Goal: Communication & Community: Answer question/provide support

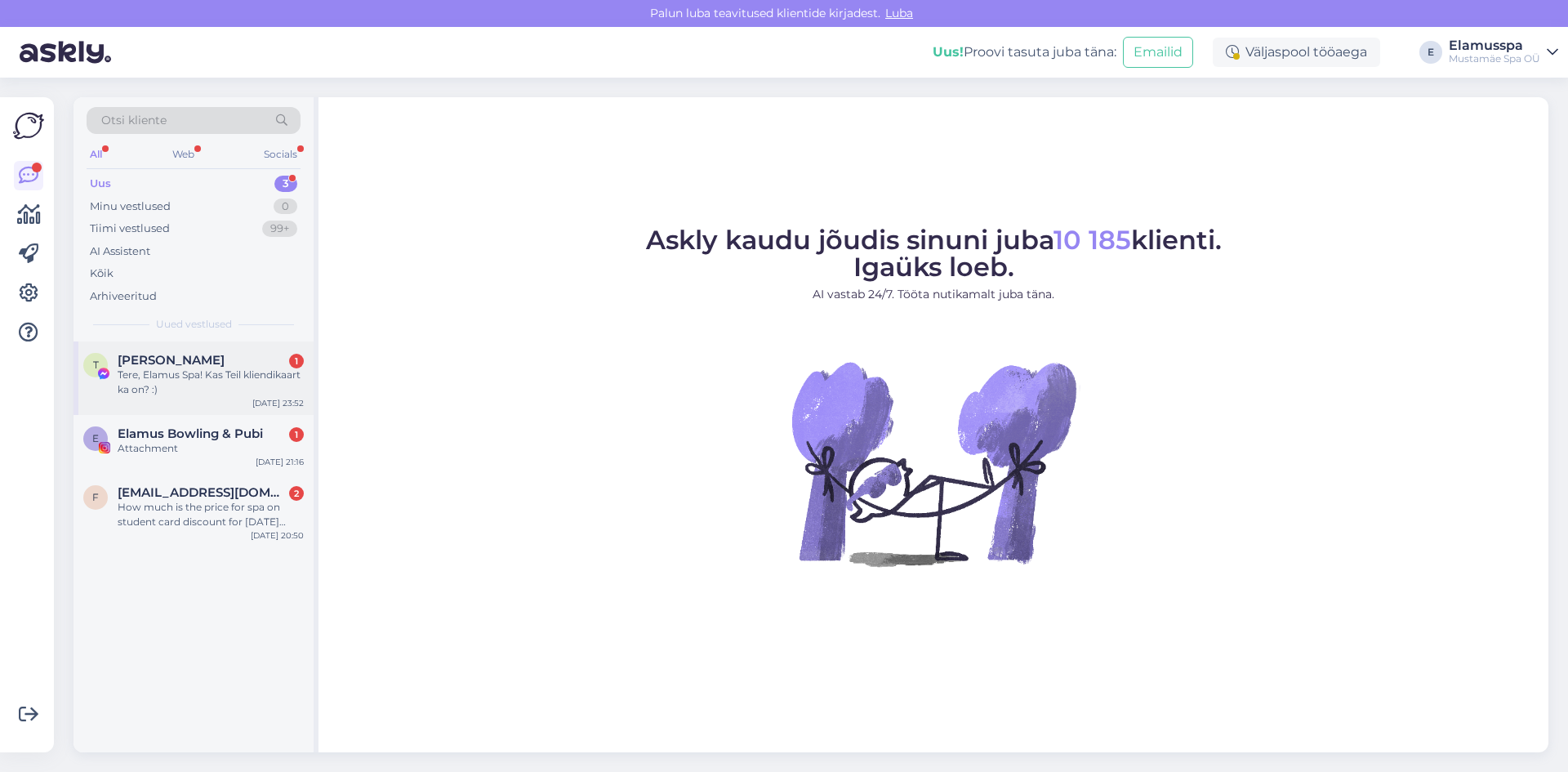
click at [235, 395] on div "Tere, Elamus Spa! Kas Teil kliendikaart ka on? :)" at bounding box center [211, 382] width 186 height 30
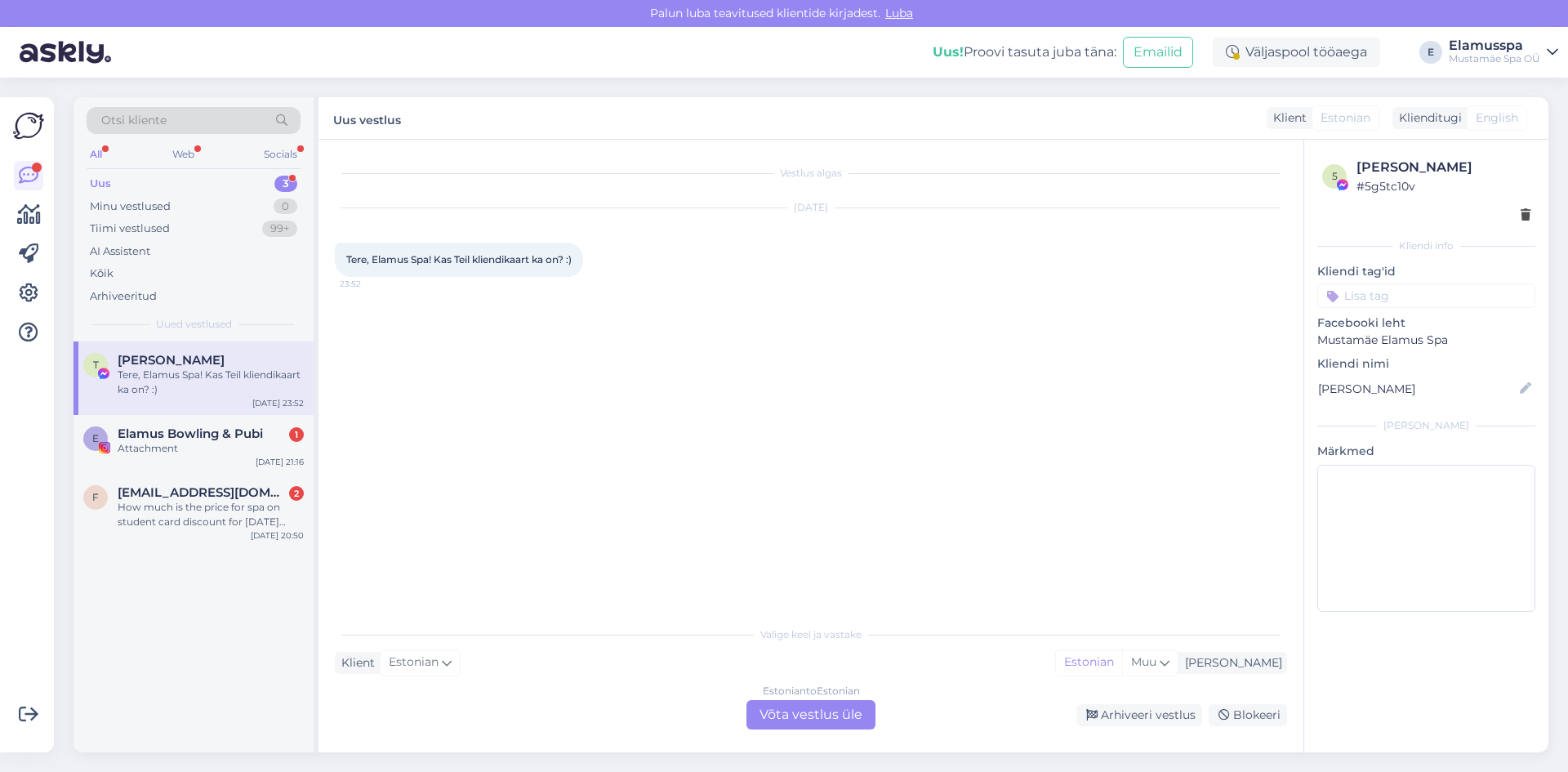
click at [795, 713] on div "Estonian to Estonian Võta vestlus üle" at bounding box center [811, 714] width 129 height 30
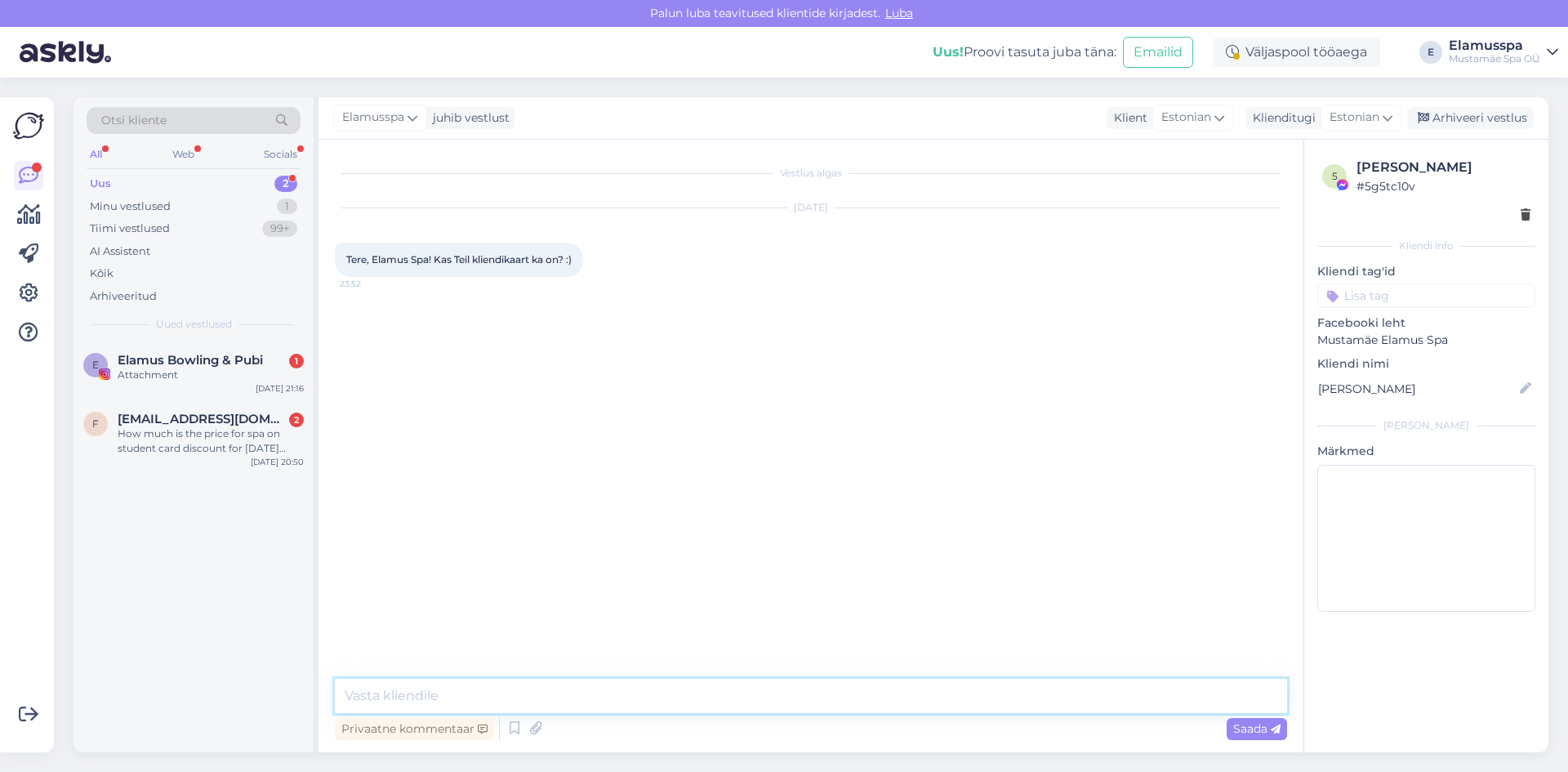
click at [792, 698] on textarea at bounding box center [811, 696] width 952 height 34
paste textarea "[URL][DOMAIN_NAME]"
type textarea "Tere, nende kaartidega saab meie juurde soodsamalt piletit osta [URL][DOMAIN_NA…"
click at [1240, 728] on span "Saada" at bounding box center [1257, 729] width 48 height 14
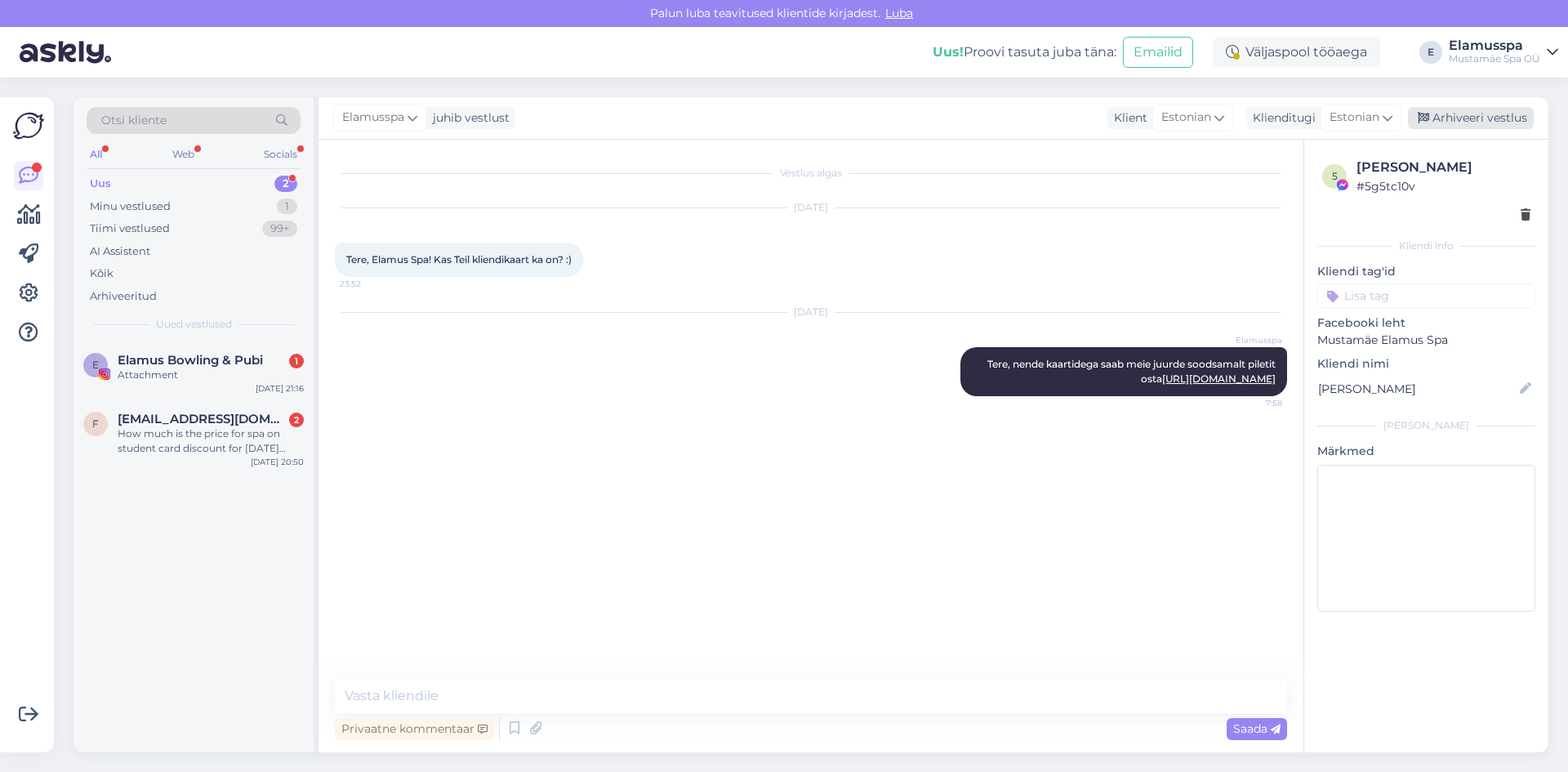
click at [1492, 120] on div "Arhiveeri vestlus" at bounding box center [1471, 118] width 126 height 22
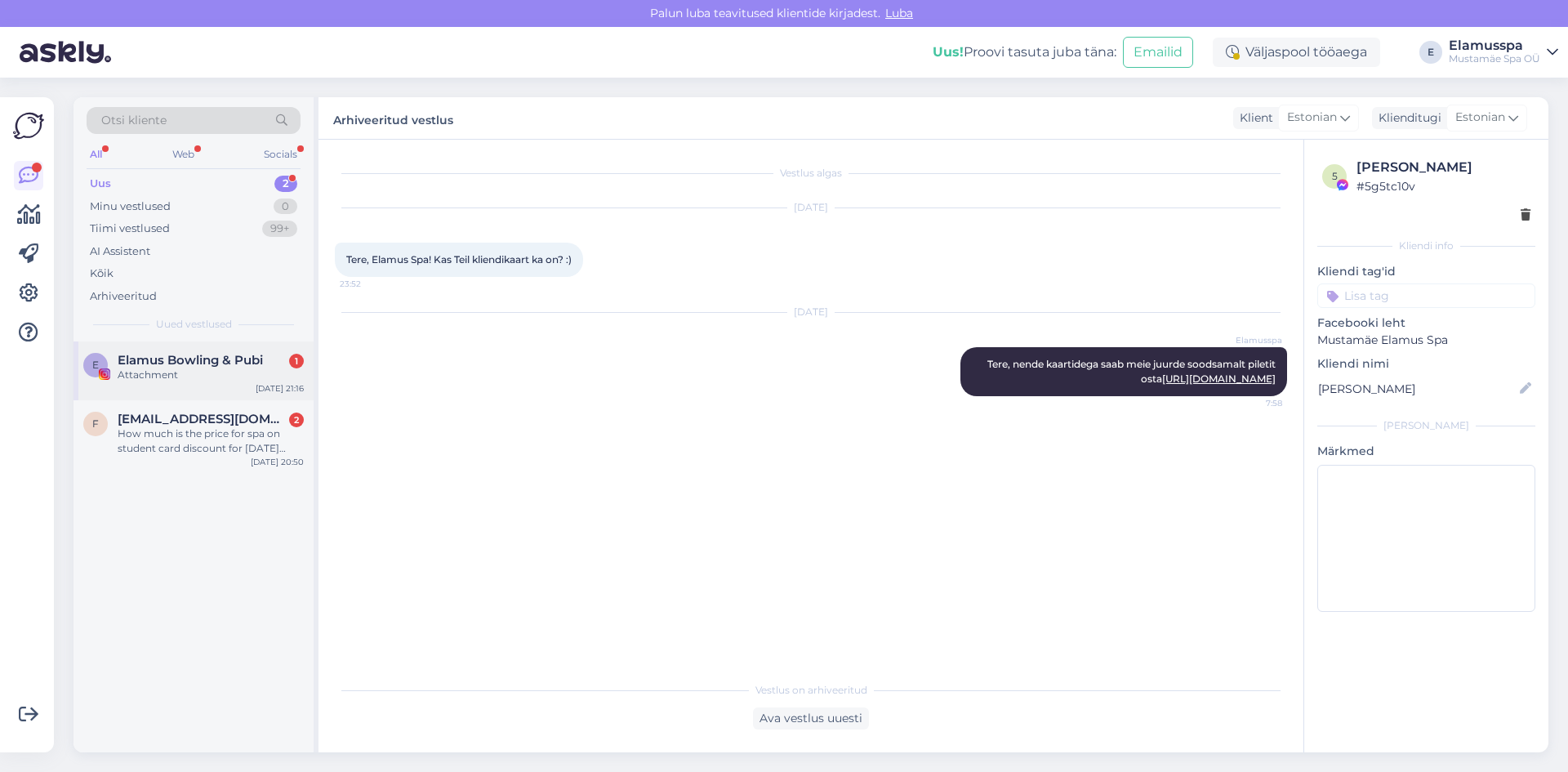
click at [283, 353] on div "Elamus Bowling & Pubi 1" at bounding box center [211, 360] width 186 height 14
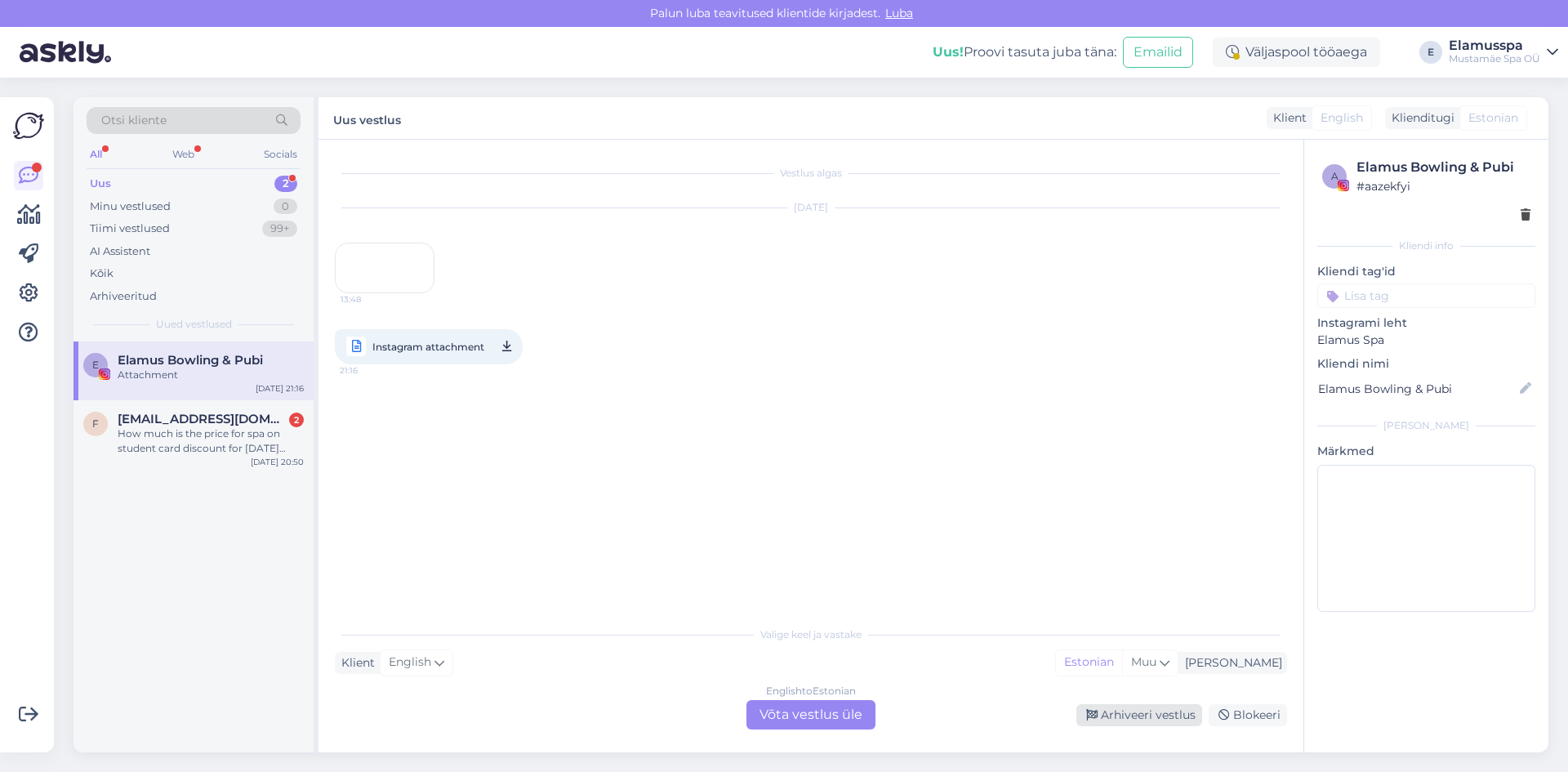
click at [1152, 717] on div "Arhiveeri vestlus" at bounding box center [1139, 715] width 126 height 22
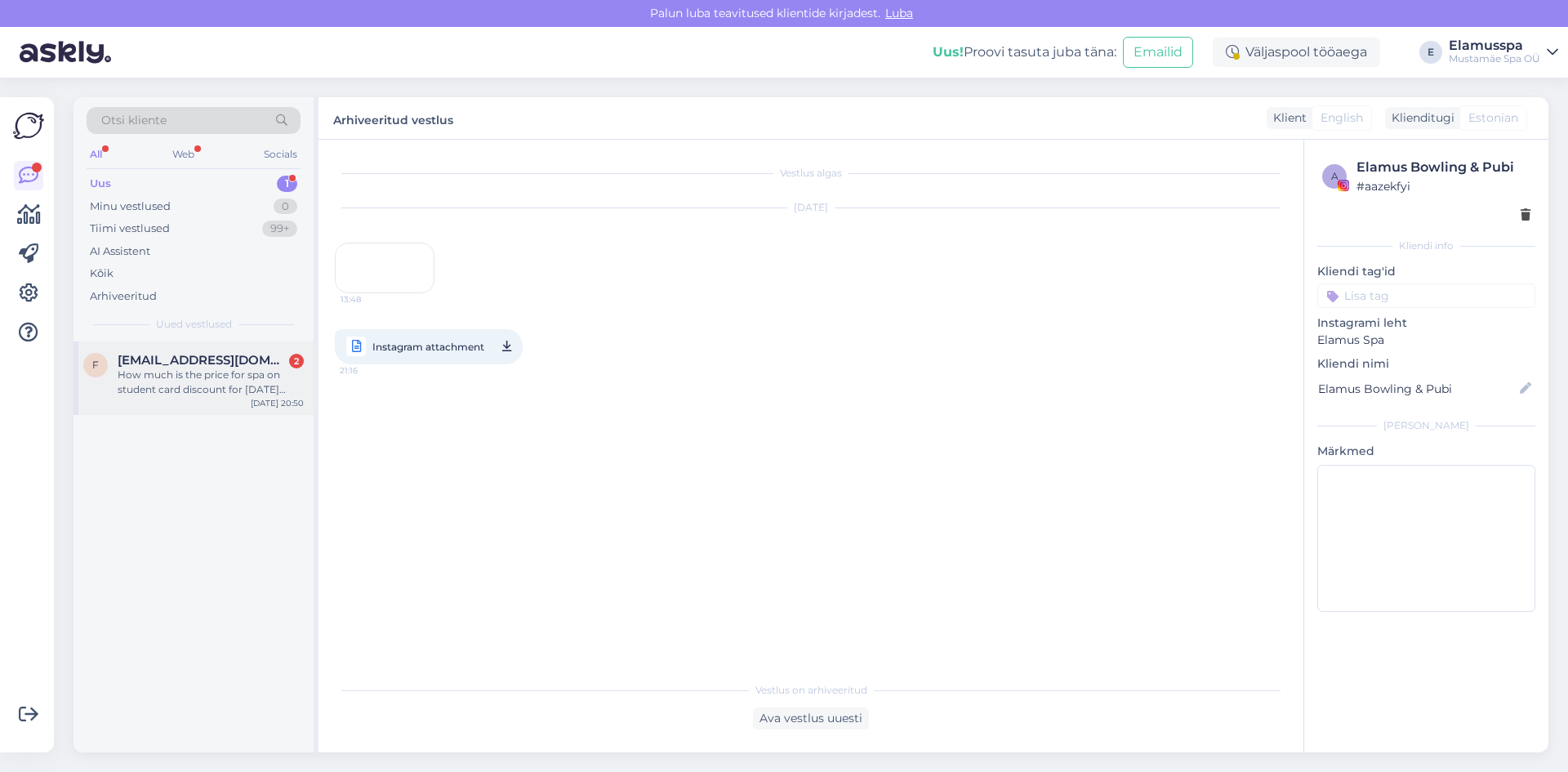
click at [159, 391] on div "How much is the price for spa on student card discount for [DATE] evening" at bounding box center [211, 382] width 186 height 30
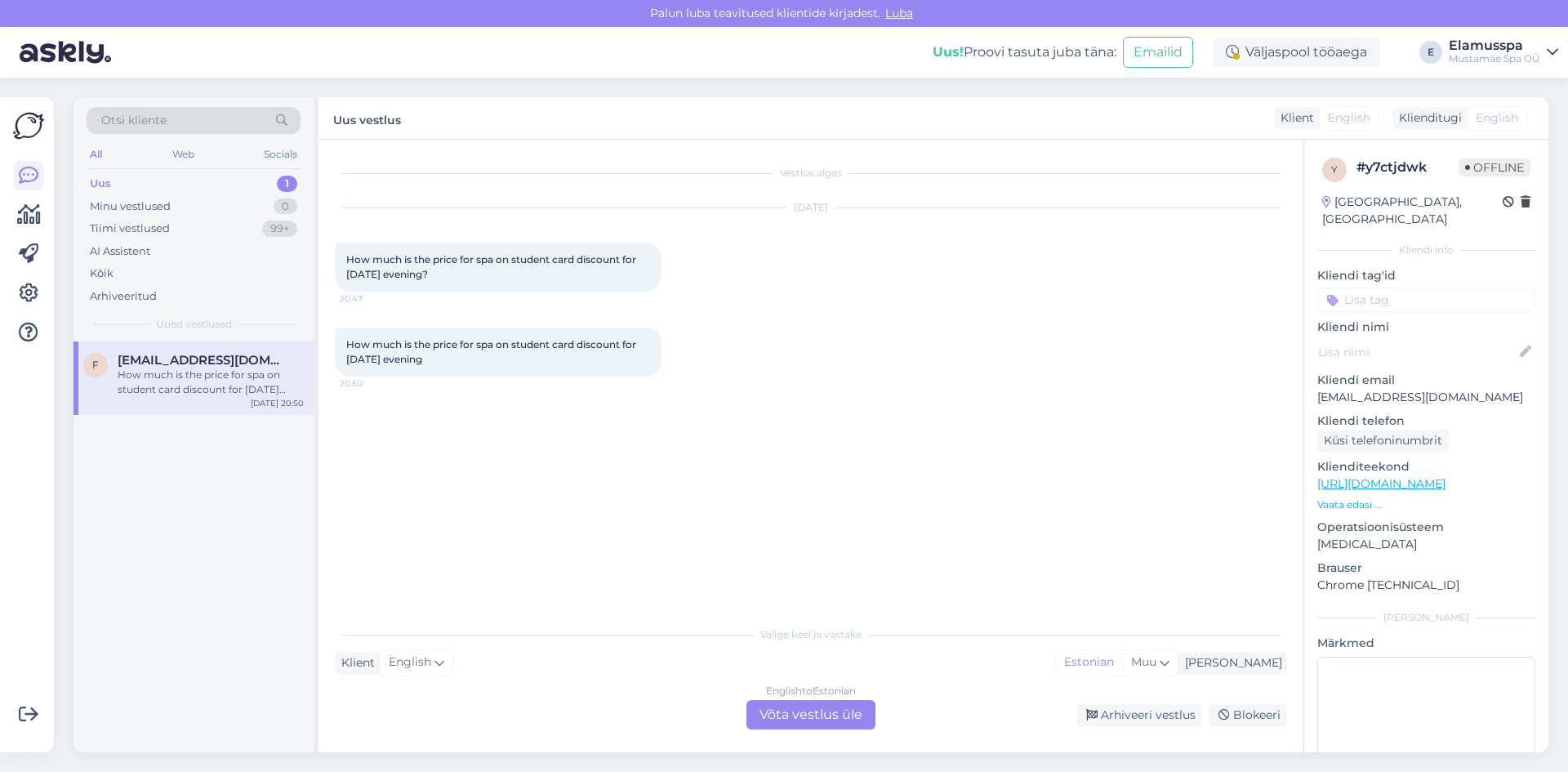
click at [794, 719] on div "English to Estonian Võta vestlus üle" at bounding box center [811, 714] width 129 height 30
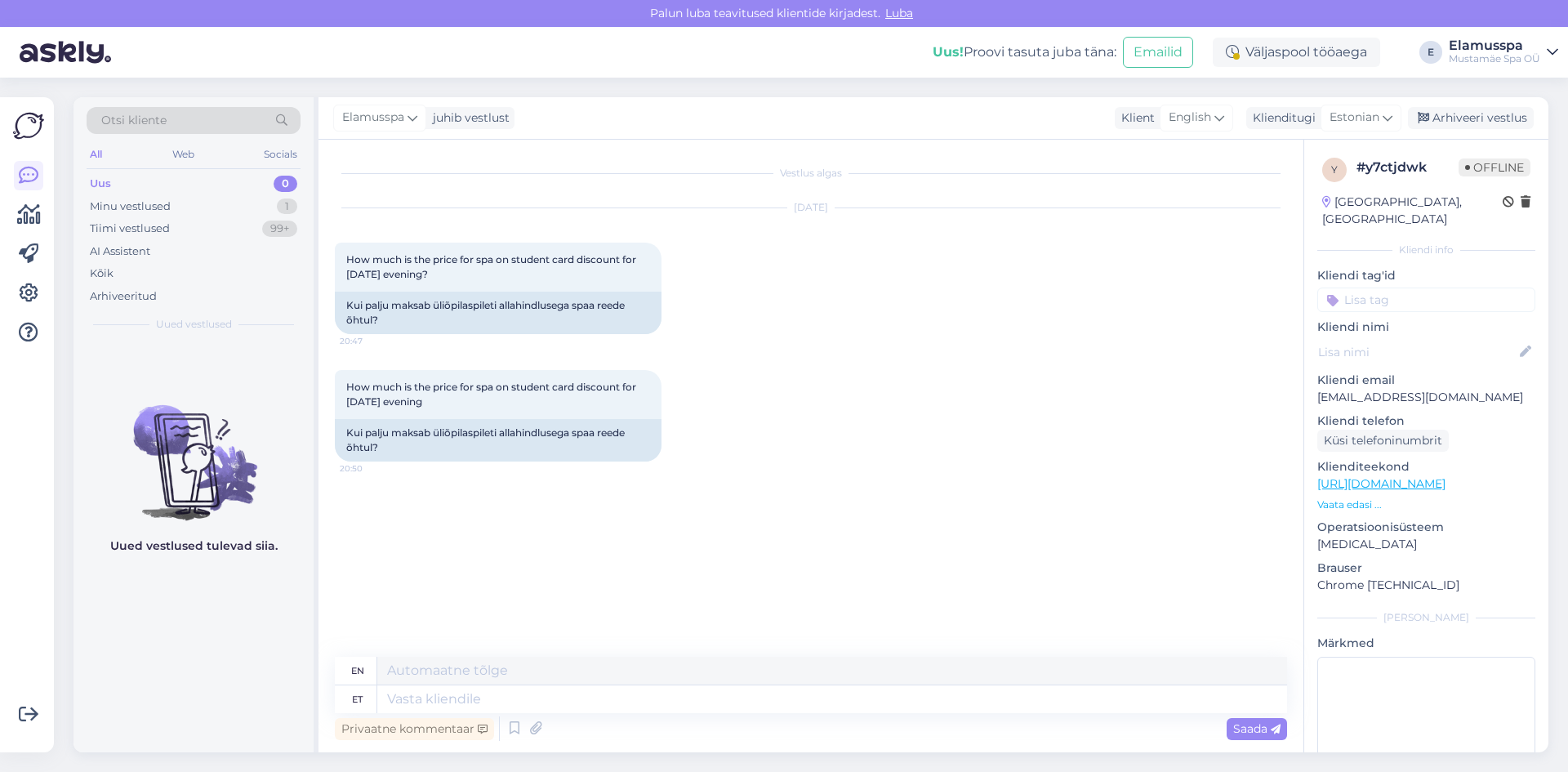
click at [795, 715] on div "Privaatne kommentaar Saada" at bounding box center [811, 729] width 952 height 31
click at [798, 697] on textarea at bounding box center [831, 699] width 909 height 28
type textarea "Tere,"
type textarea "Hello,"
type textarea "Tere, tudengisoodustust"
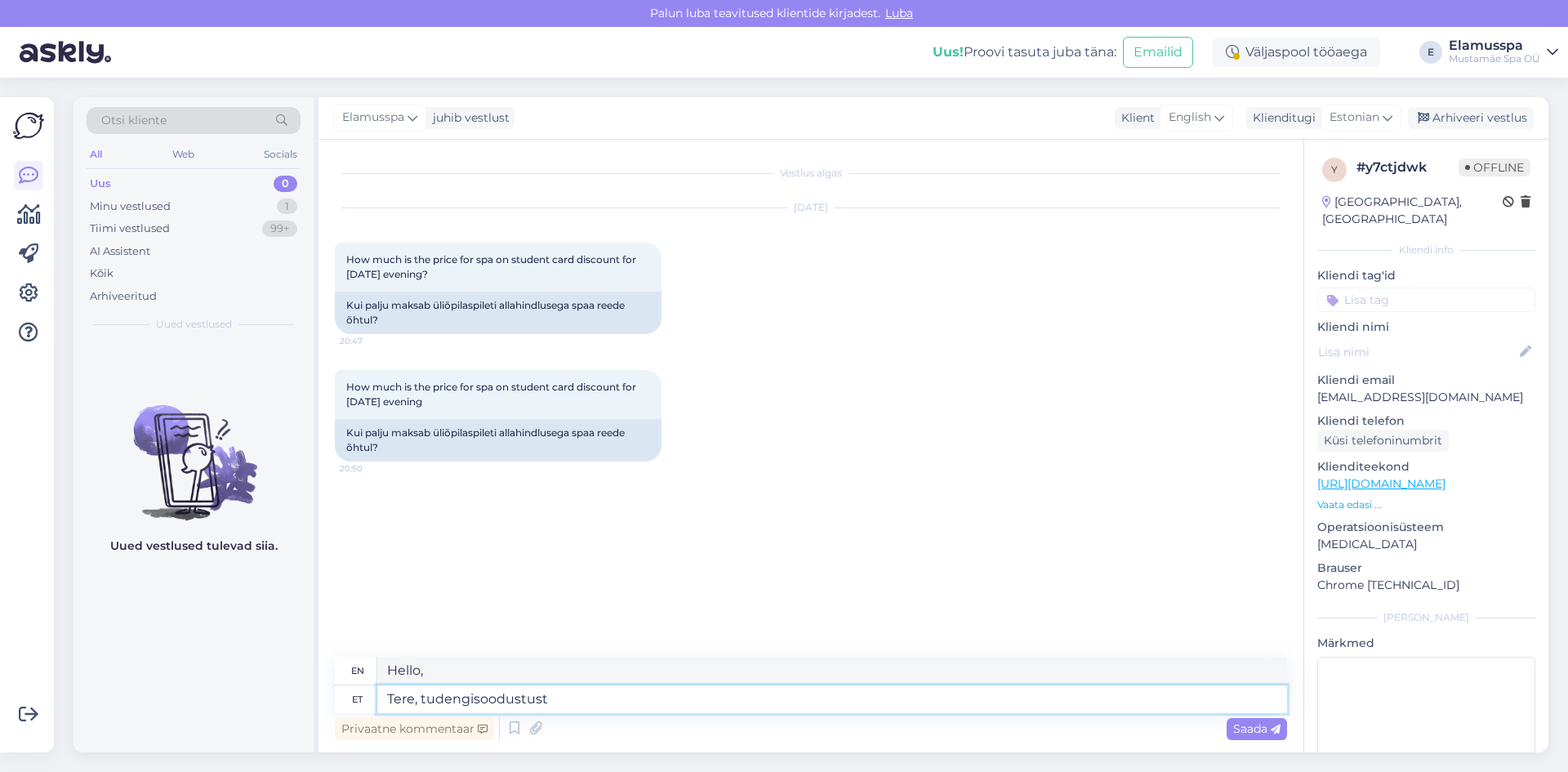
type textarea "Hello, student discount"
type textarea "Tere, tudengisoodustust saab ai"
type textarea "Hello, you can get a student discount."
type textarea "Tere, tudengisoodustust saab ainult"
type textarea "Hello, you can only get a student discount"
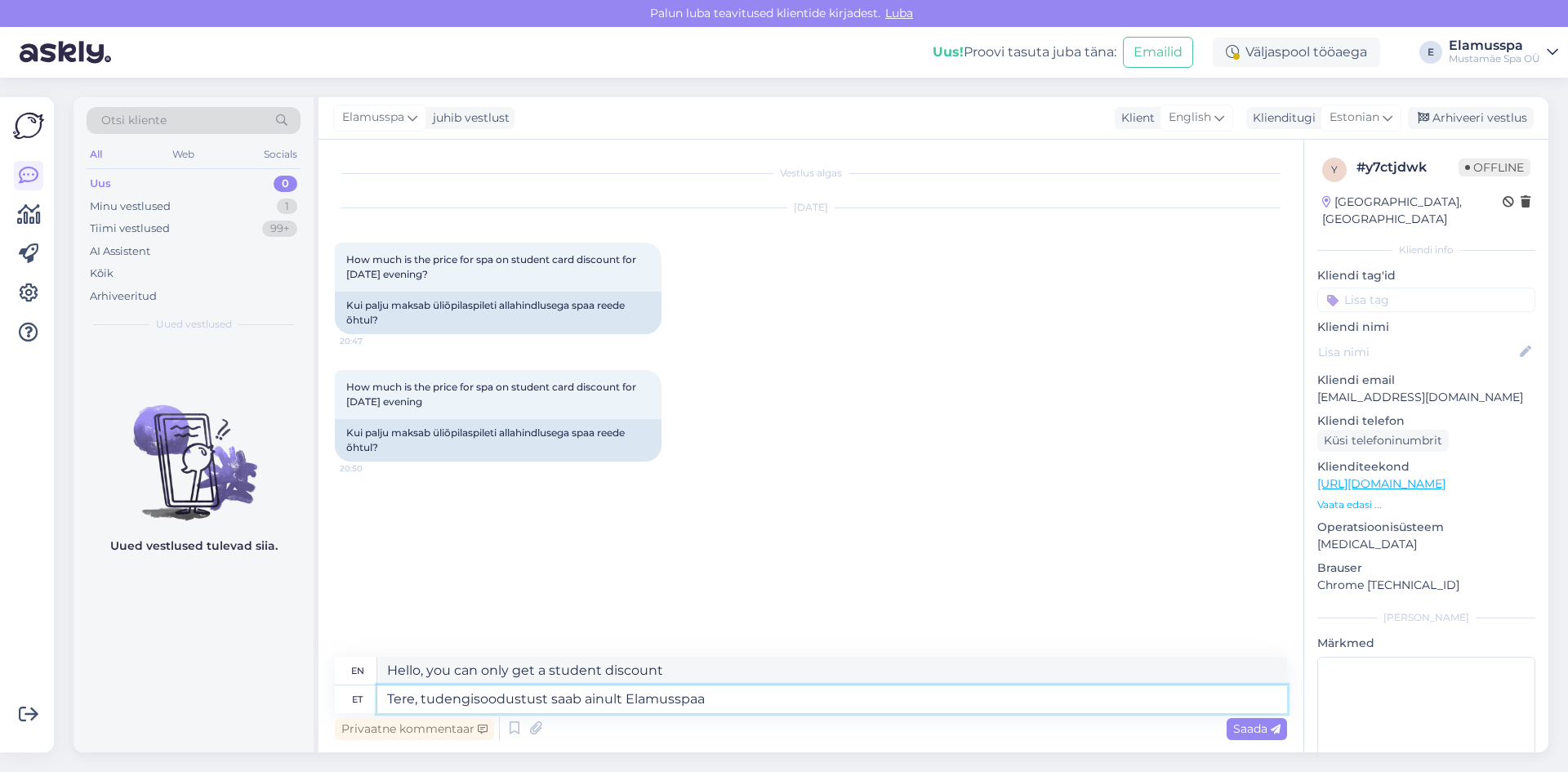
type textarea "Tere, tudengisoodustust saab ainult Elamusspaas"
type textarea "Hello, student discount is only available at Elamusspaa"
type textarea "Tere, tudengisoodustust saab ainult Elamusspaas."
type textarea "Hello, student discount is only available at Elamusspa."
type textarea "Tere, tudengisoodustust saab ainult Elamusspaas. 21+"
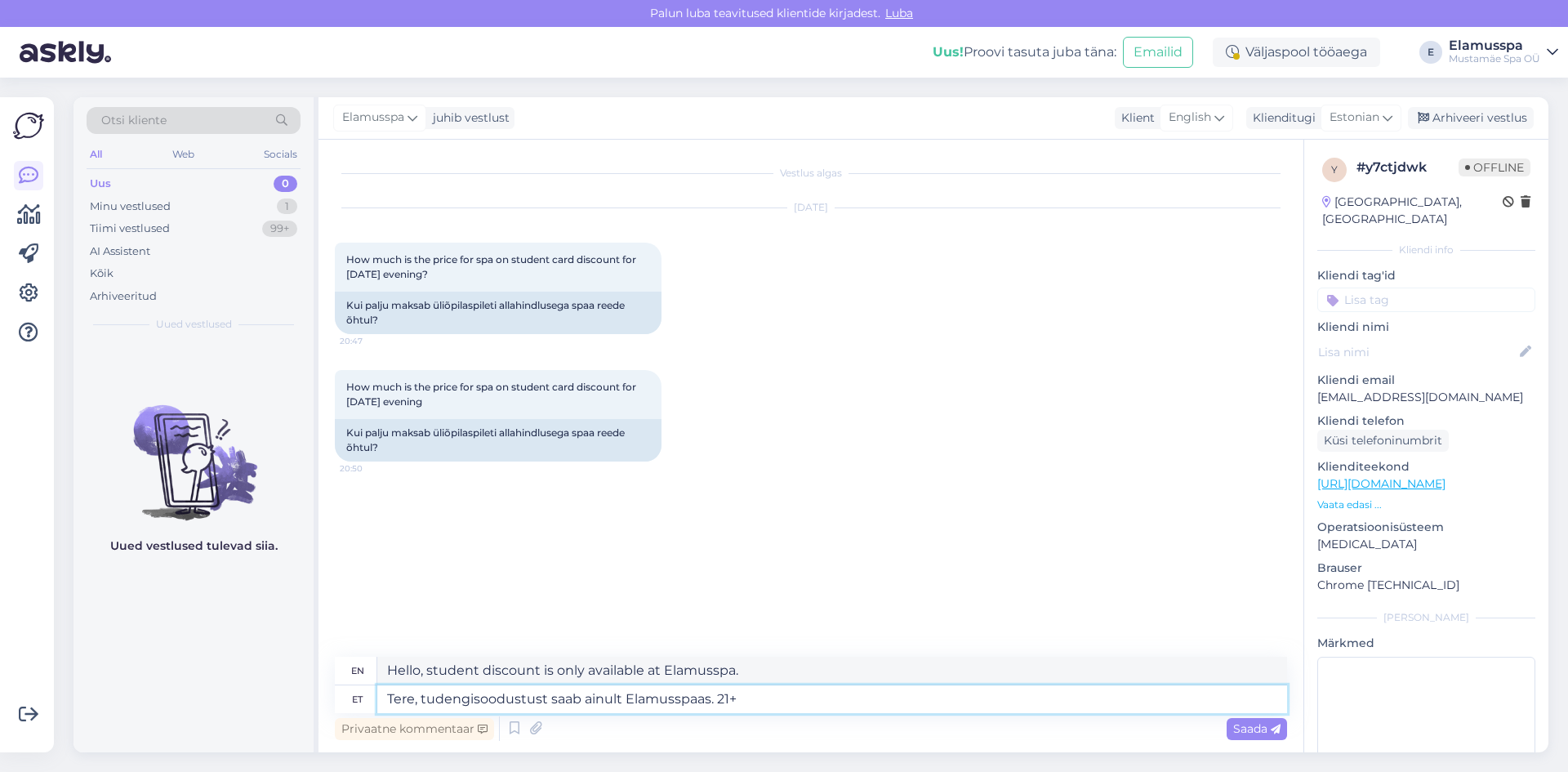
type textarea "Hello, student discount is only available at Elamusspa. 21+"
type textarea "Tere, tudengisoodustust saab ainult Elamusspaas. 21+ kahjuks"
type textarea "Hello, student discount is only available at Elamusspa. 21+ unfortunately"
type textarea "Tere, tudengisoodustust saab ainult Elamusspaas. 21+ kahjuks tude"
type textarea "Hello, student discount is only available at Elamusspa. 21+ unfortunately"
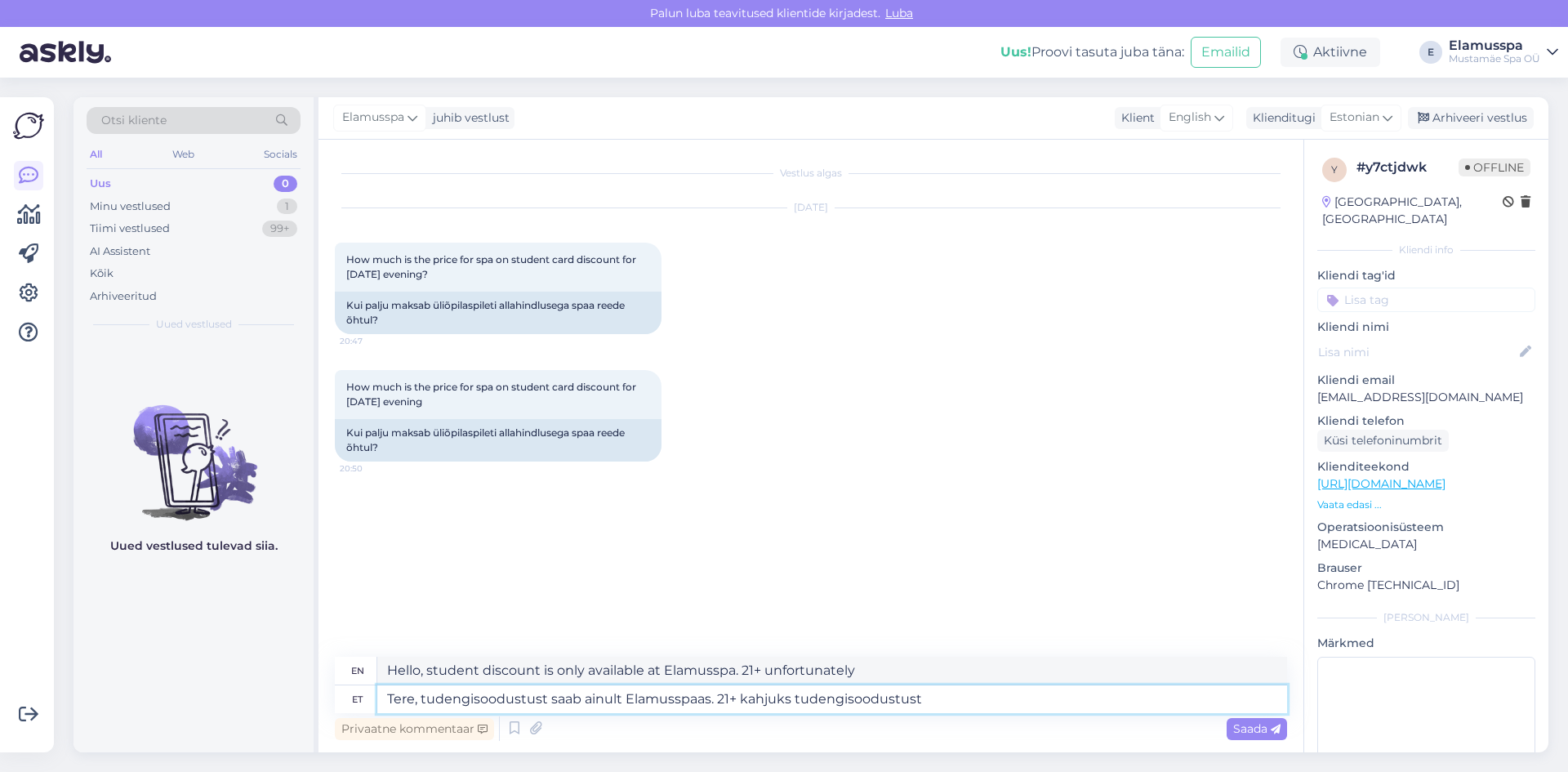
type textarea "Tere, tudengisoodustust saab ainult Elamusspaas. 21+ kahjuks tudengisoodustust e"
type textarea "Hello, student discount is only available at Elamusspa. Unfortunately, student …"
type textarea "Tere, tudengisoodustust saab ainult Elamusspaas. 21+ kahjuks tudengisoodustust …"
type textarea "Hello, student discount is only available at Elamusspa. Unfortunately, there is…"
type textarea "Tere, tudengisoodustust saab ainult Elamusspaas. 21+ kahjuks tudengisoodustust …"
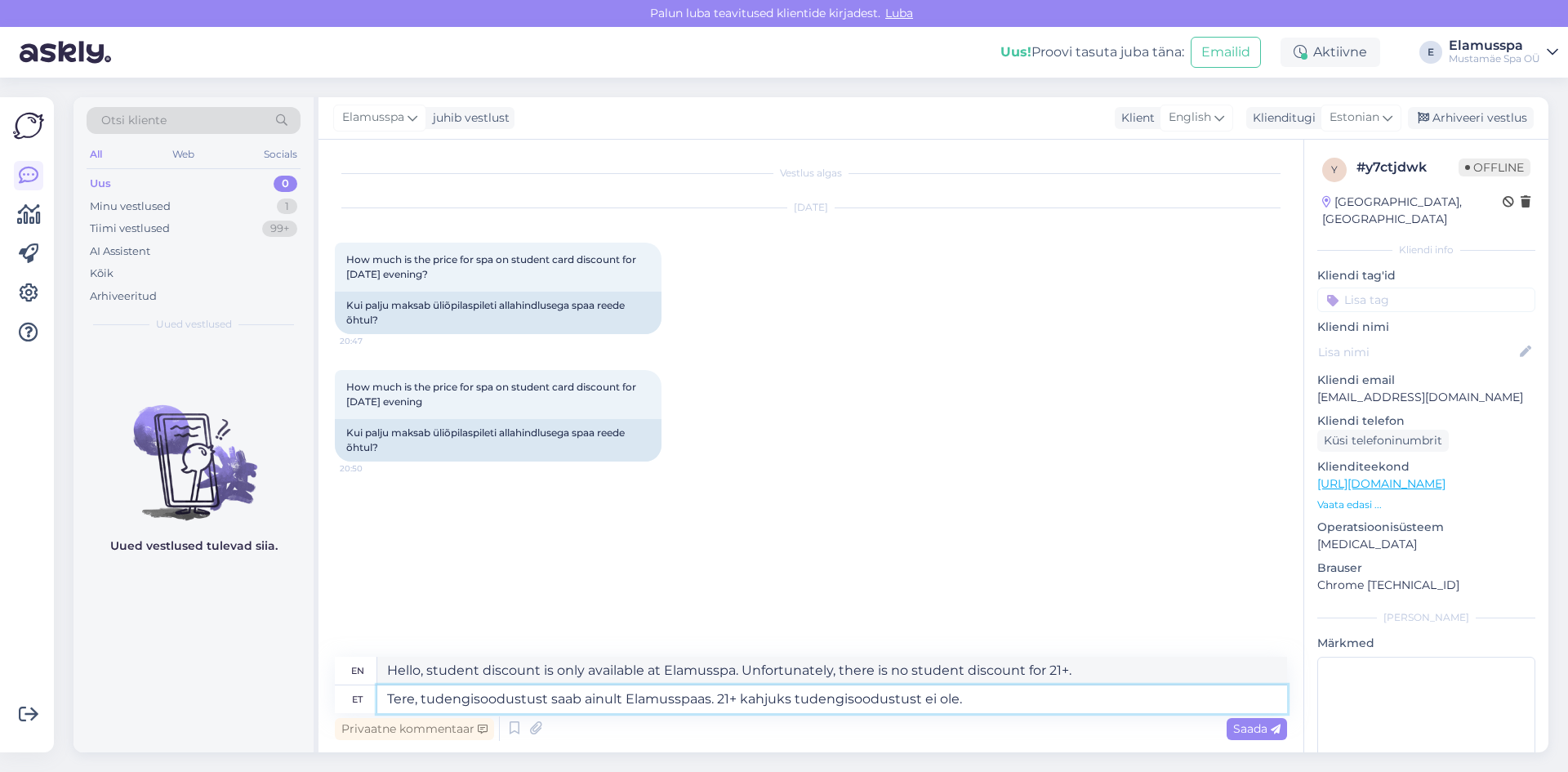
type textarea "Hello, student discount is only available at Elamusspaas. Unfortunately, there …"
type textarea "Tere, tudengisoodustust saab ainult Elamusspaas. 21+ kahjuks tudengisoodustust …"
type textarea "Hello, student discount is only available at Elamusspaa. Unfortunately, there i…"
type textarea "Tere, tudengisoodustust saab ainult Elamusspaas. 21+ kahjuks tudengisoodustust …"
type textarea "Hello, student discount is only available at Elamusspaa. Unfortunately, there i…"
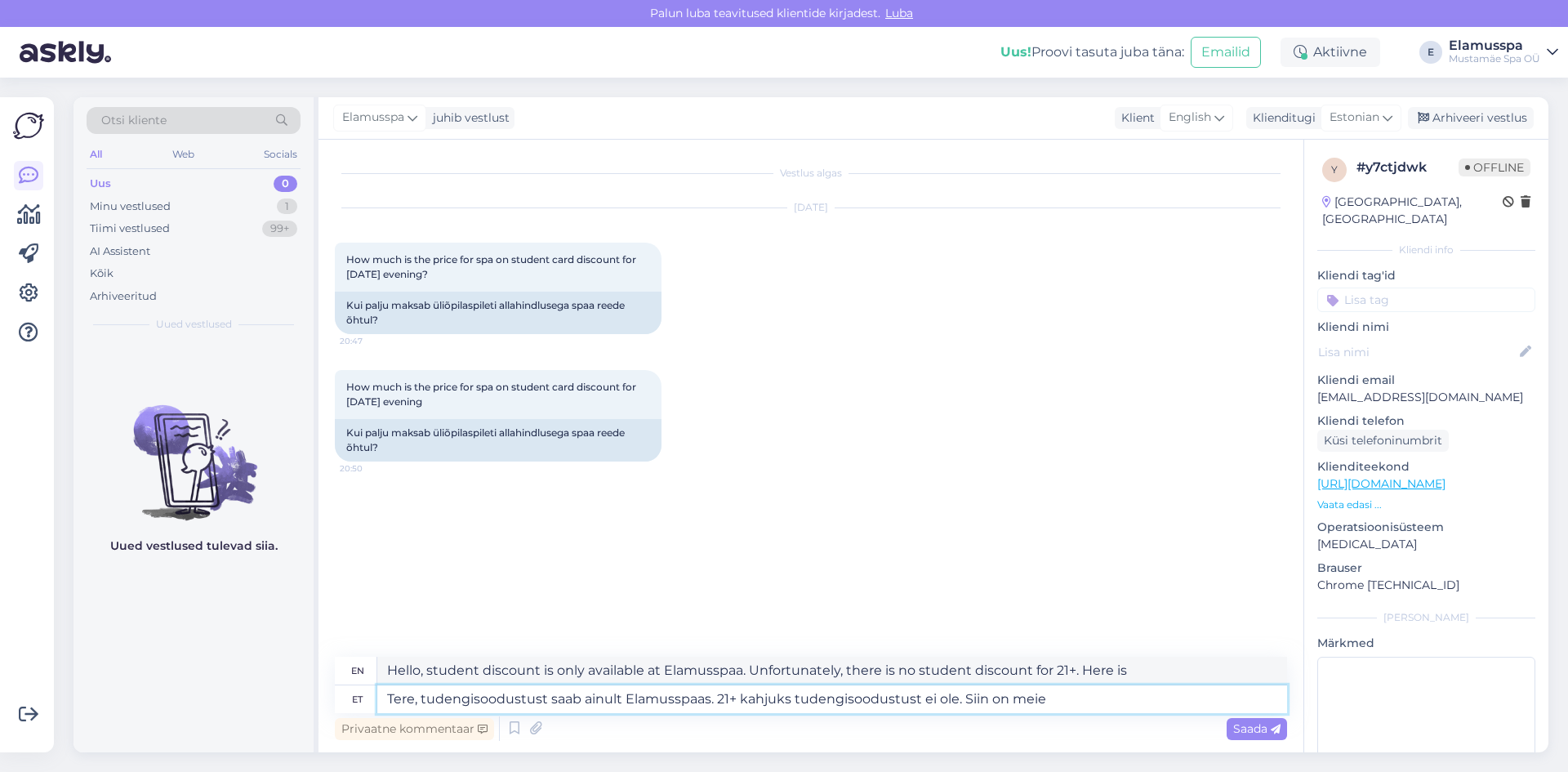
type textarea "Tere, tudengisoodustust saab ainult Elamusspaas. 21+ kahjuks tudengisoodustust …"
type textarea "Hello, student discount is only available at Elamusspaa. Unfortunately, there i…"
type textarea "Tere, tudengisoodustust saab ainult Elamusspaas. 21+ kahjuks tudengisoodustust …"
type textarea "Hello, student discount is only available at Elamusspa. Unfortunately, there is…"
paste textarea "[URL][DOMAIN_NAME]"
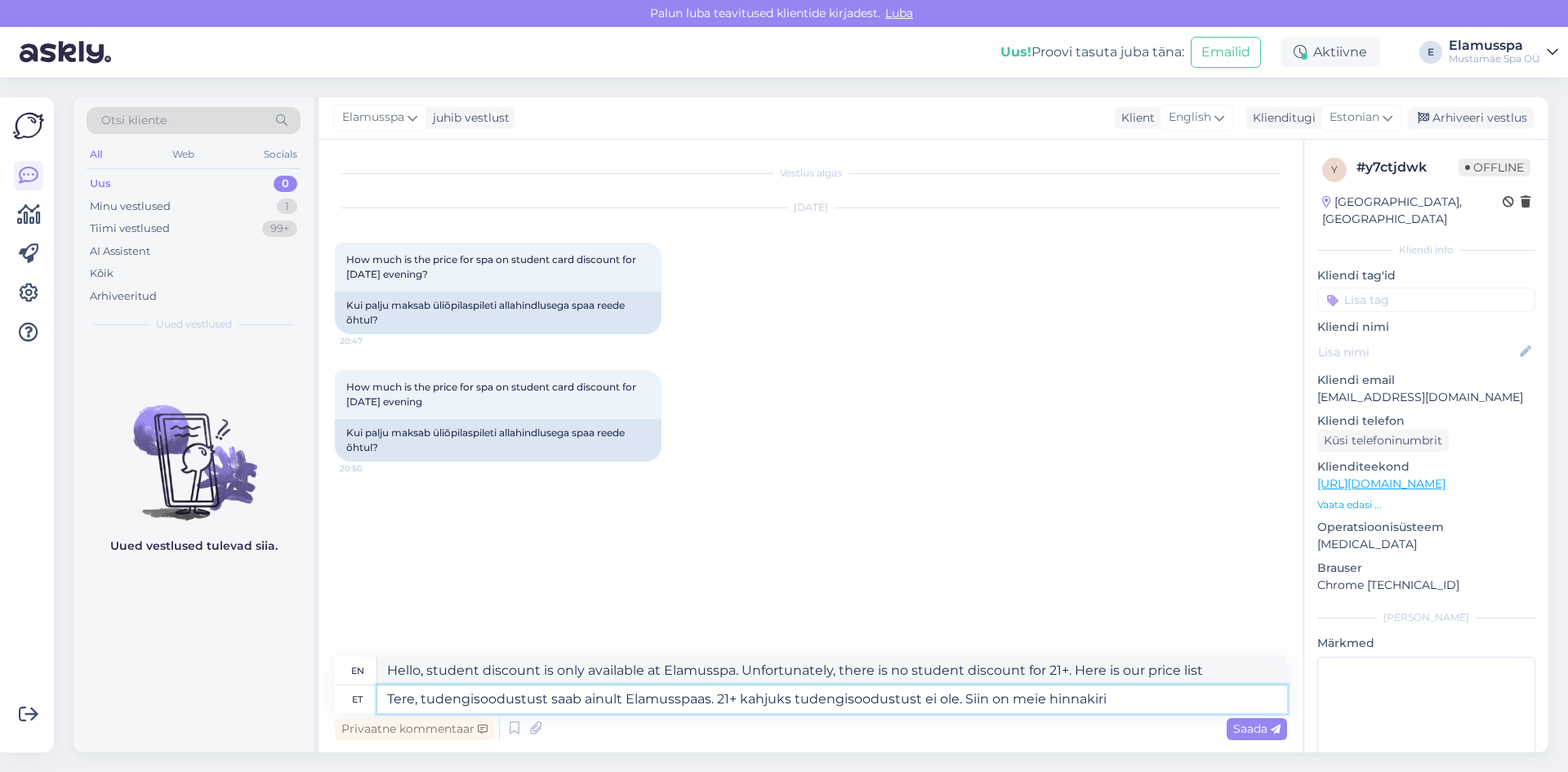
type textarea "Tere, tudengisoodustust saab ainult Elamusspaas. 21+ kahjuks tudengisoodustust …"
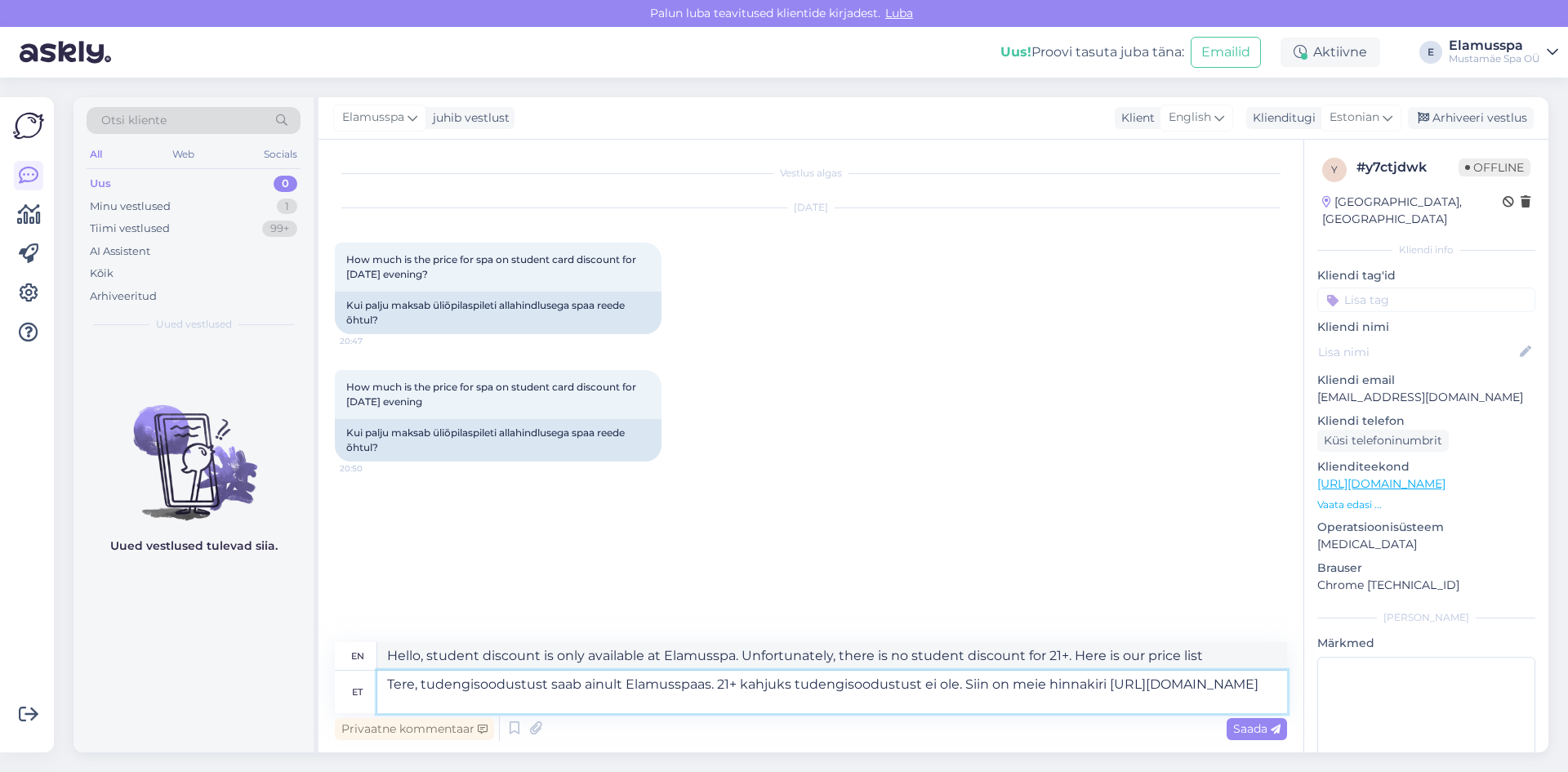
type textarea "Hello, student discount is only available at Elamusspa. Unfortunately, there is…"
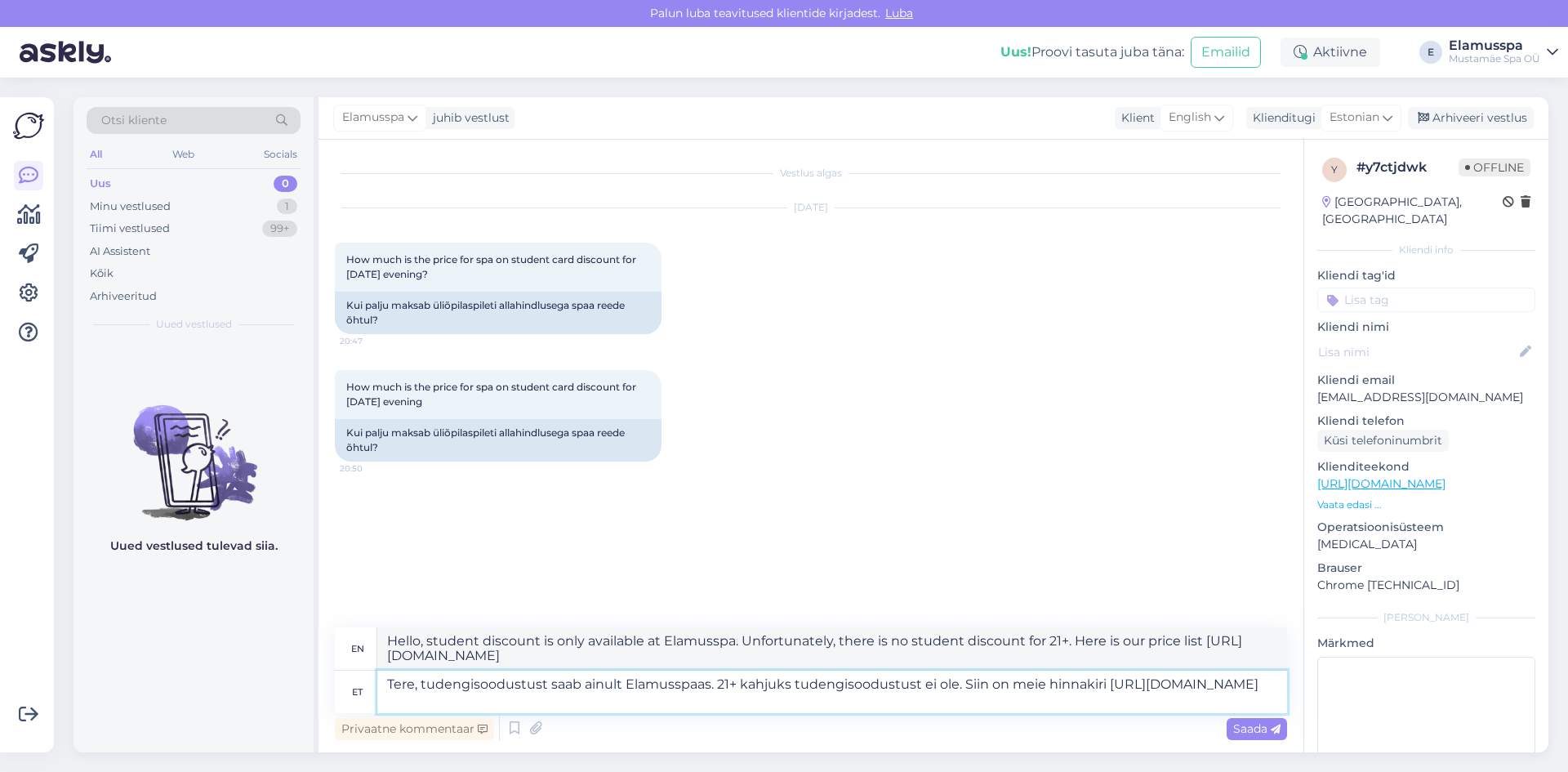
type textarea "Tere, tudengisoodustust saab ainult Elamusspaas. 21+ kahjuks tudengisoodustust …"
click at [946, 354] on div "How much is the price for spa on student card discount for [DATE] evening 20:50…" at bounding box center [811, 416] width 952 height 128
click at [1066, 646] on textarea "Hello, student discount is only available at Elamusspa. Unfortunately, there is…" at bounding box center [831, 648] width 909 height 42
type textarea "Hello, student discount is only available at Elamusspa. Unfortunately, there is…"
click at [1258, 737] on div "Saada" at bounding box center [1257, 729] width 60 height 22
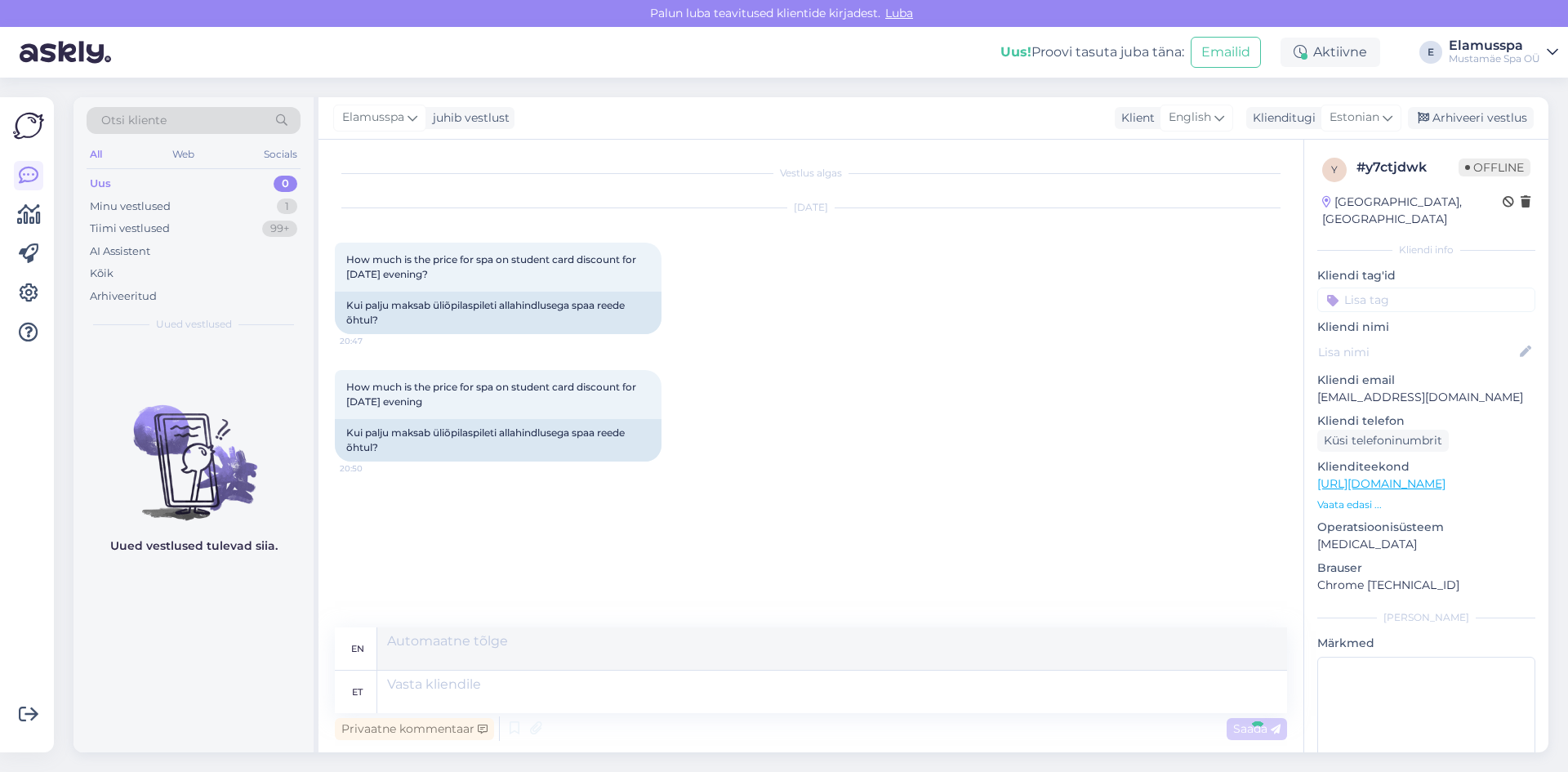
scroll to position [29, 0]
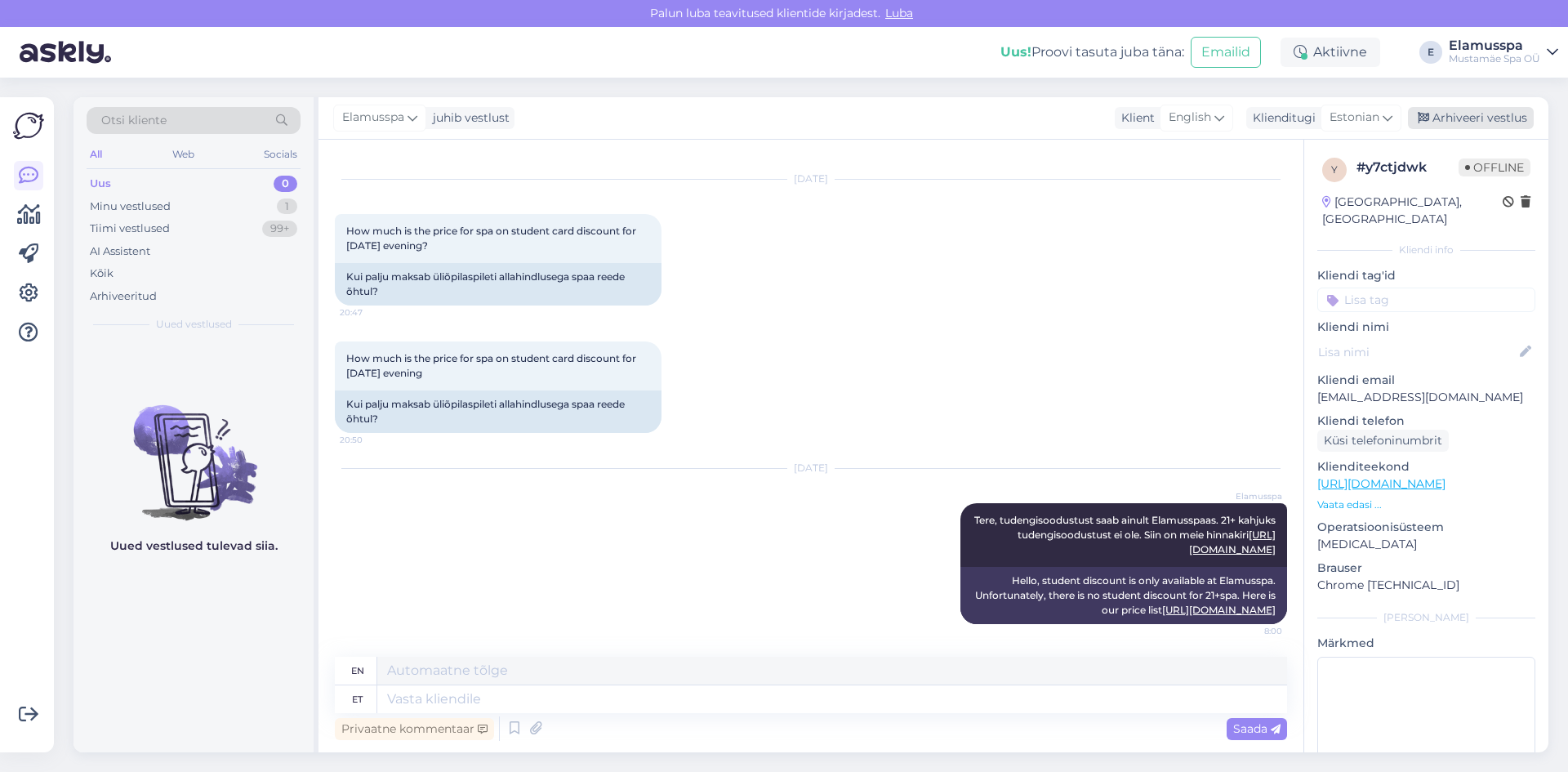
click at [1460, 121] on div "Arhiveeri vestlus" at bounding box center [1471, 118] width 126 height 22
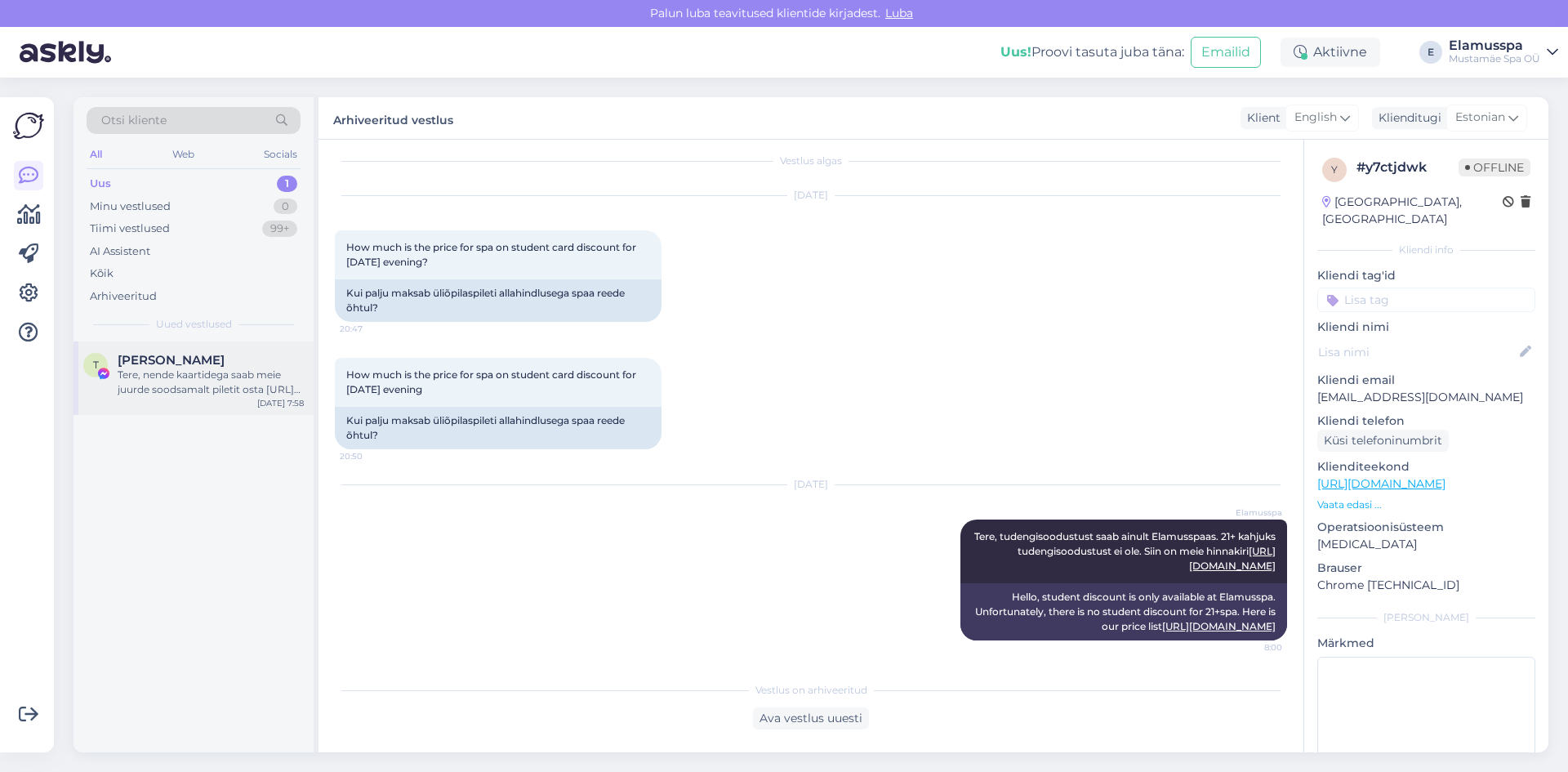
click at [234, 387] on div "Tere, nende kaartidega saab meie juurde soodsamalt piletit osta [URL][DOMAIN_NA…" at bounding box center [211, 382] width 186 height 30
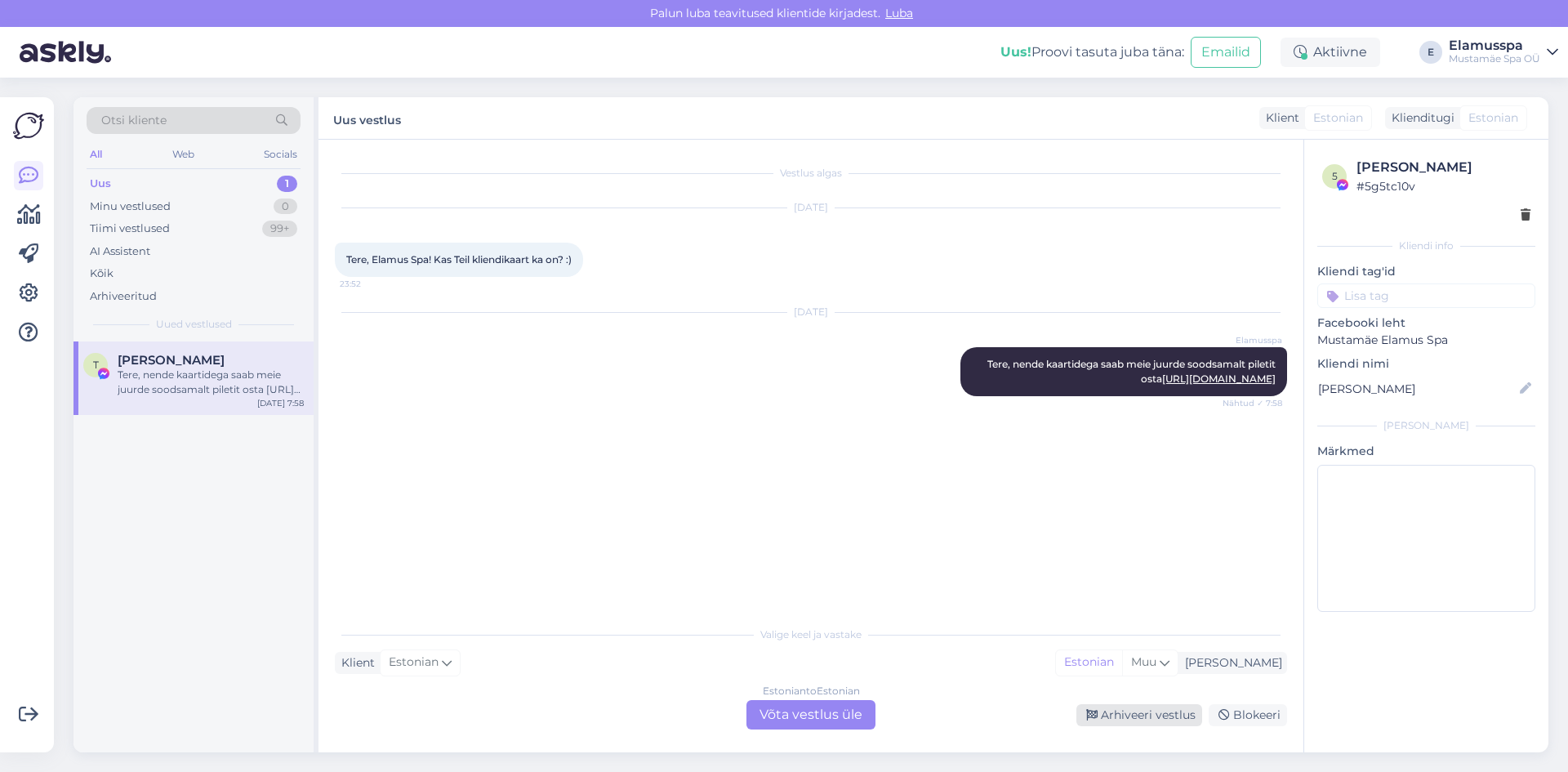
click at [1138, 715] on div "Arhiveeri vestlus" at bounding box center [1139, 715] width 126 height 22
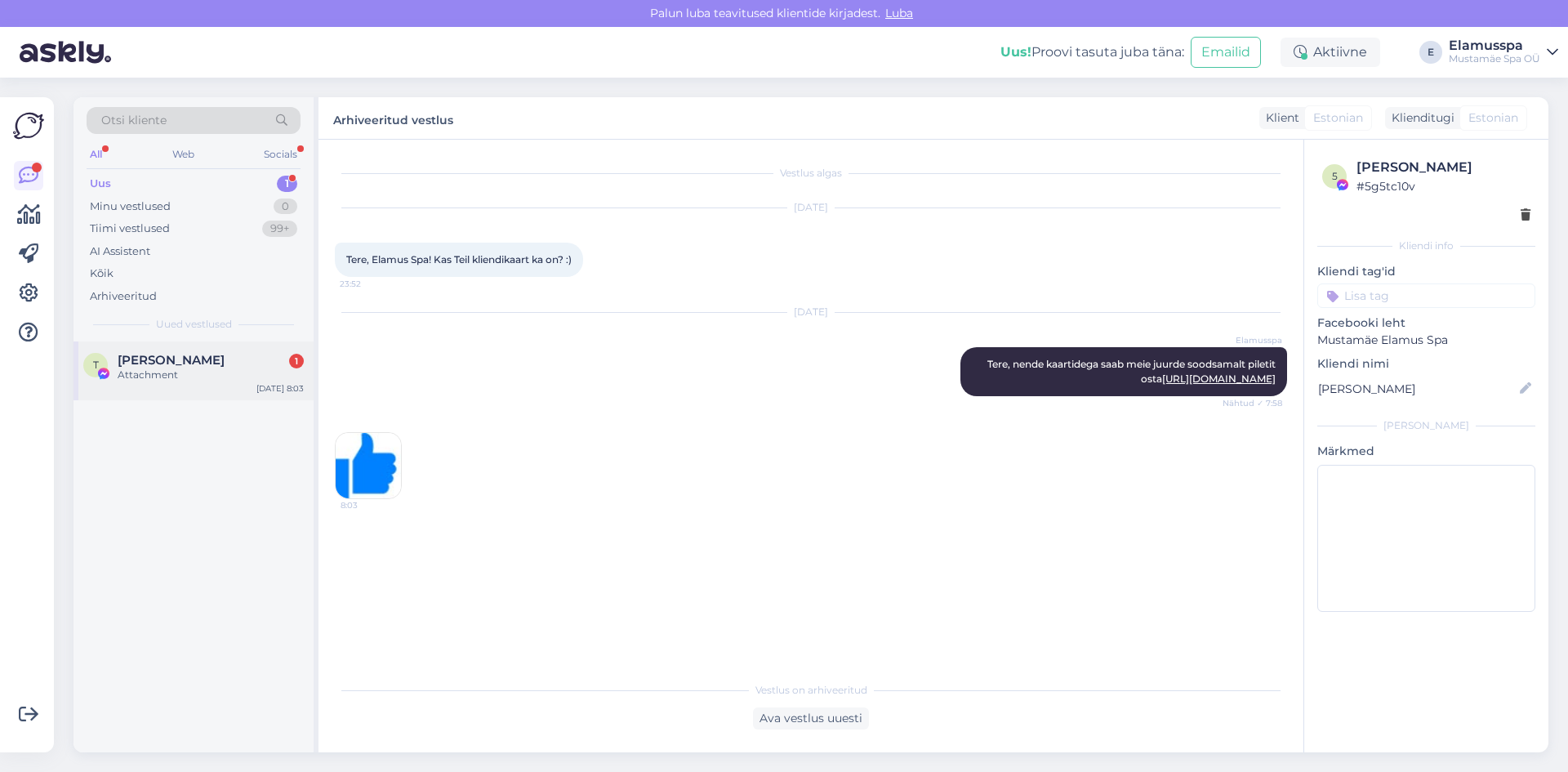
click at [196, 390] on div "T Tarvo Tõll 1 Attachment [DATE] 8:03" at bounding box center [193, 370] width 240 height 58
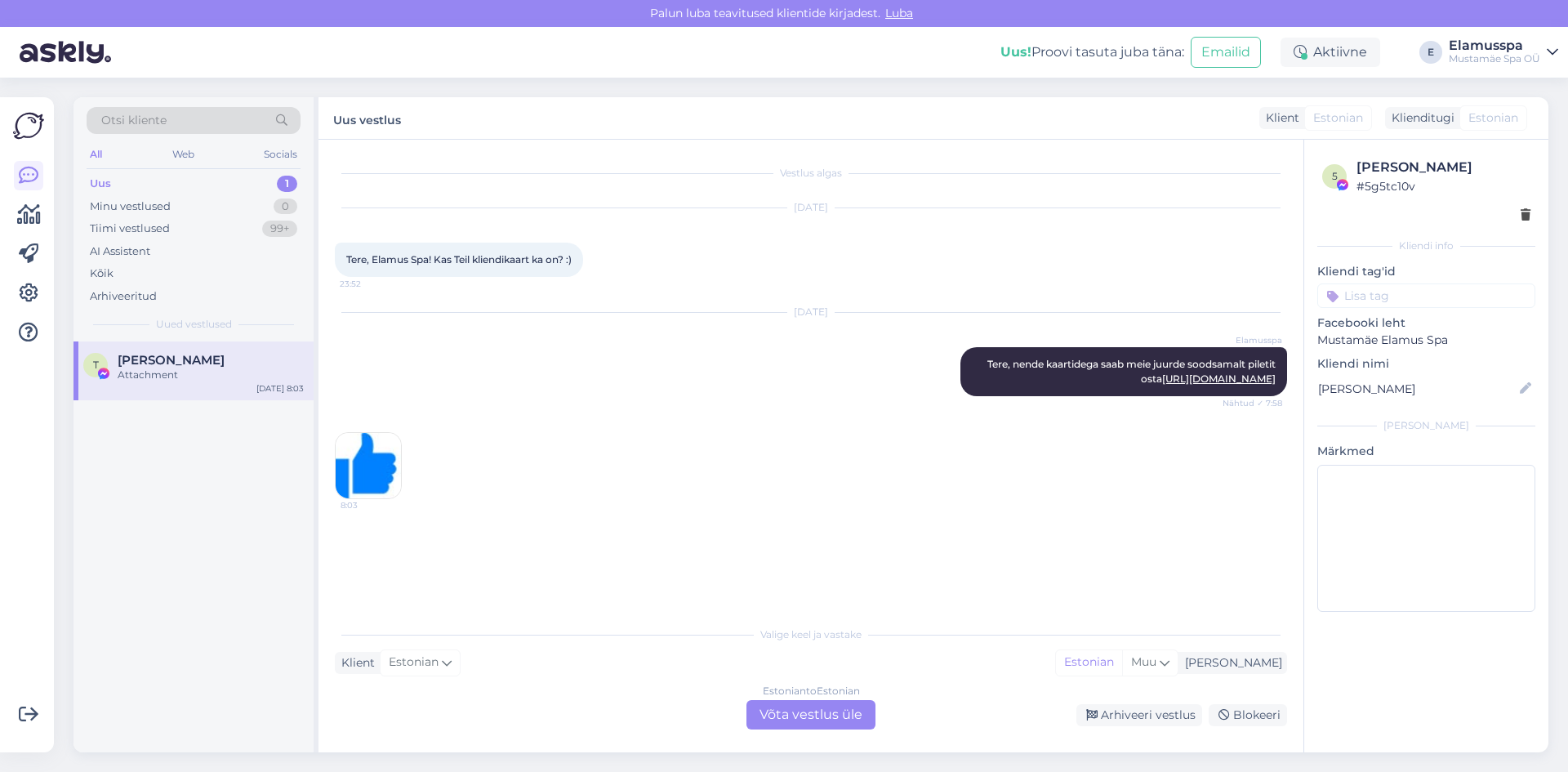
click at [1151, 726] on div "Estonian to Estonian Võta vestlus üle Arhiveeri vestlus Blokeeri" at bounding box center [811, 714] width 952 height 30
click at [1152, 711] on div "Arhiveeri vestlus" at bounding box center [1139, 715] width 126 height 22
